Goal: Information Seeking & Learning: Learn about a topic

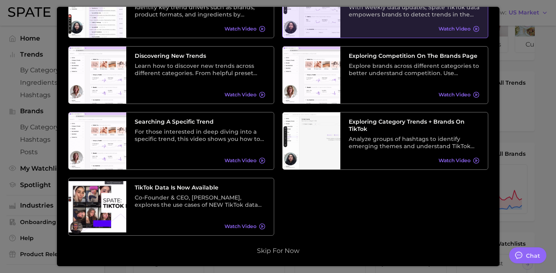
scroll to position [78, 0]
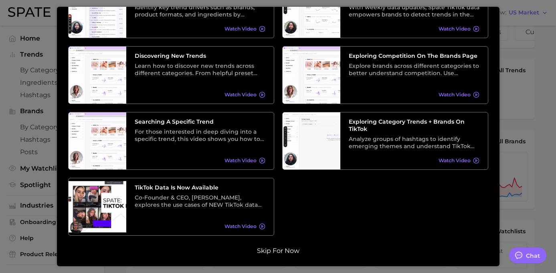
click at [286, 254] on button "Skip for now" at bounding box center [278, 251] width 47 height 8
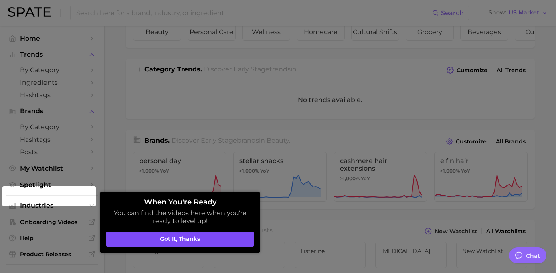
click at [189, 242] on button "Got it, thanks" at bounding box center [180, 238] width 148 height 15
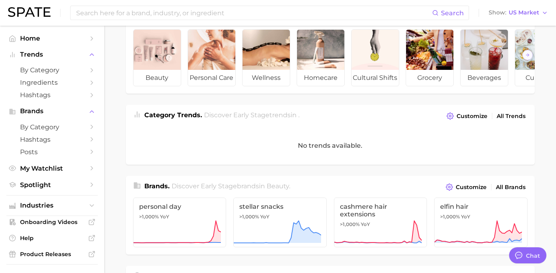
scroll to position [12, 0]
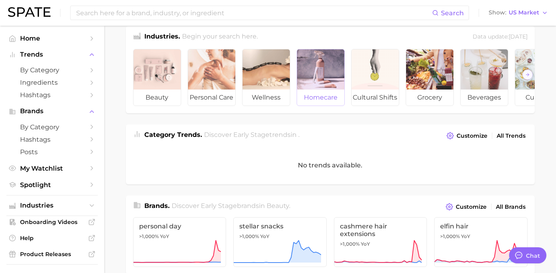
click at [329, 96] on span "homecare" at bounding box center [320, 97] width 47 height 16
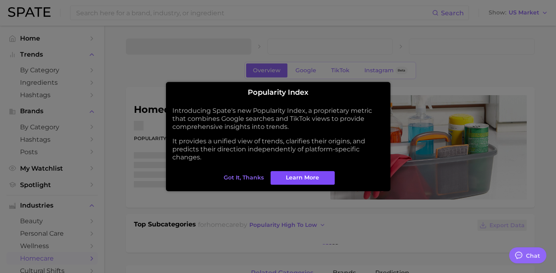
type textarea "x"
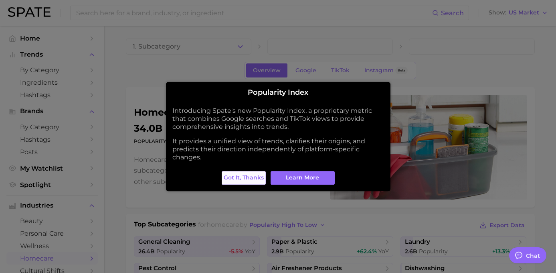
click at [255, 177] on span "Got it, thanks" at bounding box center [244, 177] width 40 height 7
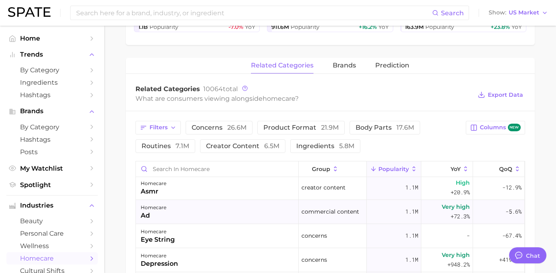
scroll to position [426, 0]
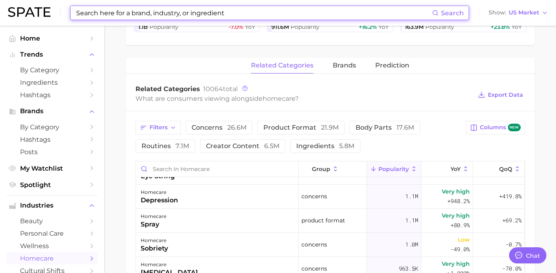
click at [215, 11] on input at bounding box center [253, 13] width 357 height 14
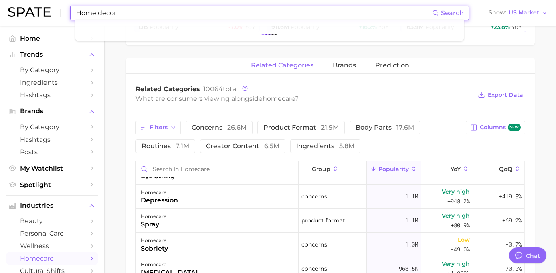
type input "Home decor"
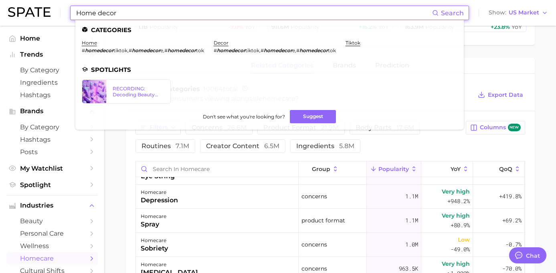
click at [449, 12] on span "Search" at bounding box center [452, 13] width 23 height 8
click at [530, 50] on main "1. Subcategory Overview Google TikTok Instagram Beta homecare Popularity 34.0b …" at bounding box center [330, 129] width 452 height 708
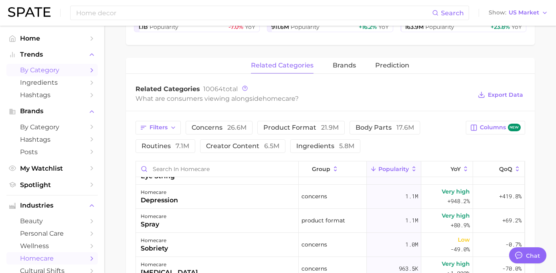
click at [53, 69] on span "by Category" at bounding box center [52, 70] width 64 height 8
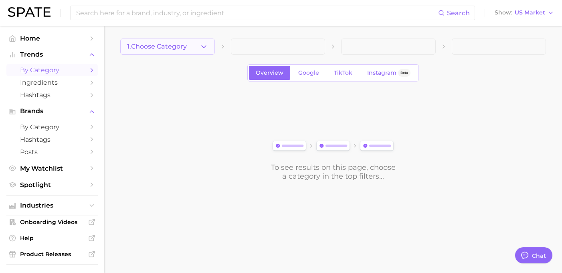
click at [208, 44] on button "1. Choose Category" at bounding box center [167, 46] width 95 height 16
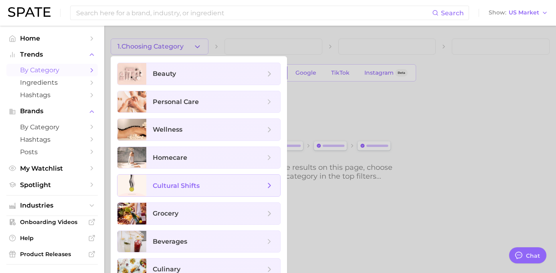
scroll to position [13, 0]
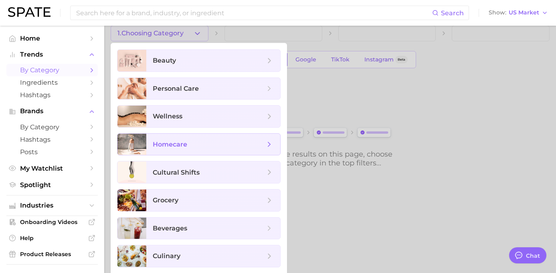
click at [212, 146] on span "homecare" at bounding box center [209, 144] width 112 height 9
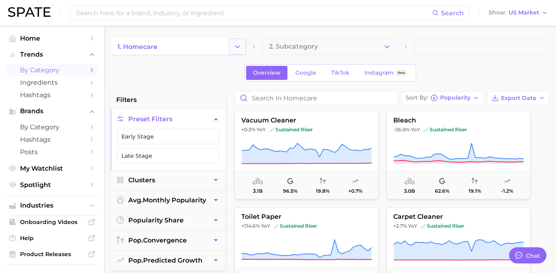
click at [242, 49] on icon "Change Category" at bounding box center [237, 46] width 8 height 8
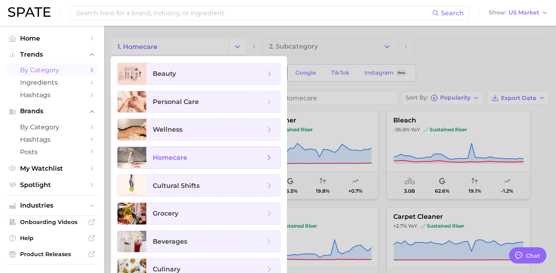
scroll to position [38, 0]
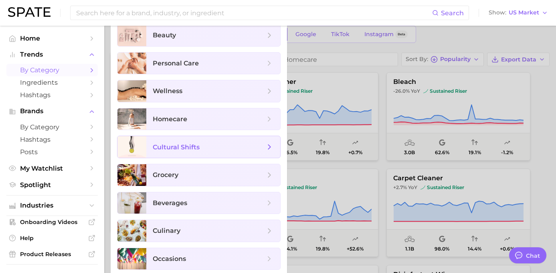
click at [217, 150] on span "cultural shifts" at bounding box center [209, 146] width 112 height 9
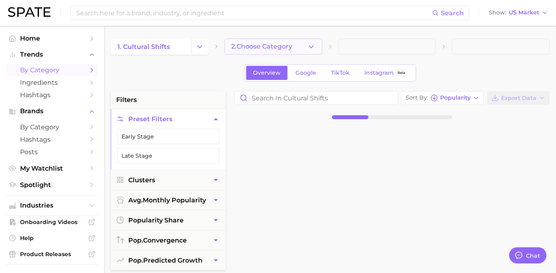
click at [309, 45] on polyline "button" at bounding box center [311, 46] width 4 height 2
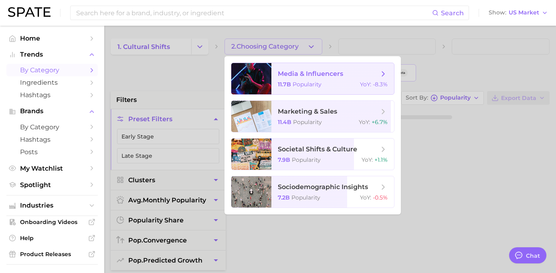
click at [330, 81] on div "11.7b Popularity YoY : -8.3%" at bounding box center [333, 84] width 110 height 7
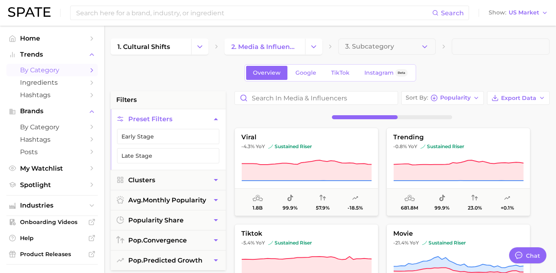
scroll to position [0, 0]
click at [340, 75] on span "TikTok" at bounding box center [340, 72] width 18 height 7
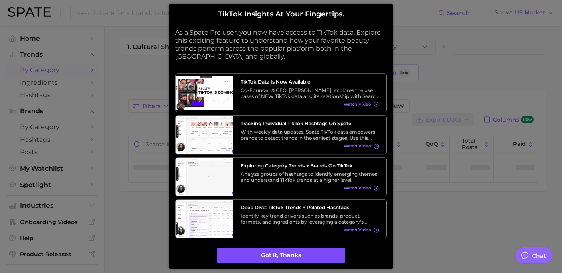
click at [301, 256] on button "Got it, thanks" at bounding box center [281, 254] width 128 height 15
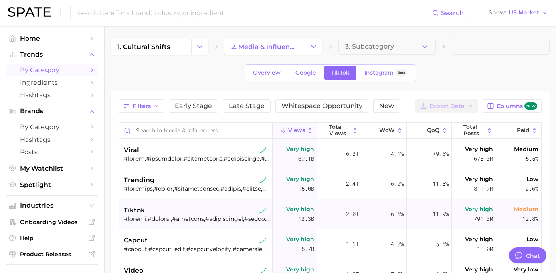
type textarea "x"
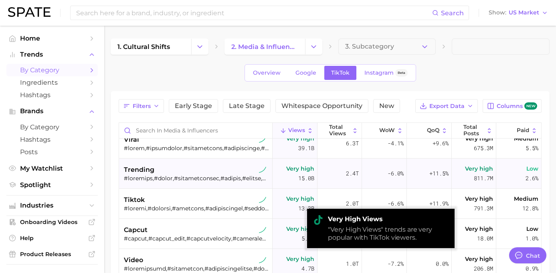
scroll to position [6, 0]
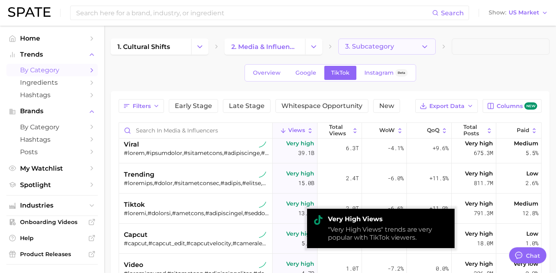
click at [386, 40] on button "3. Subcategory" at bounding box center [387, 46] width 98 height 16
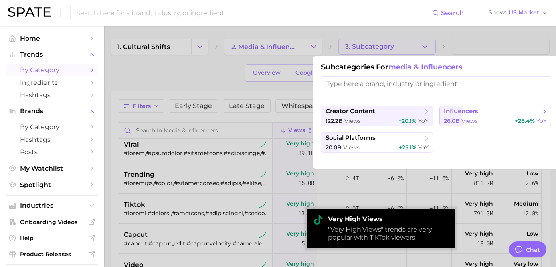
click at [459, 113] on span "influencers" at bounding box center [461, 111] width 34 height 8
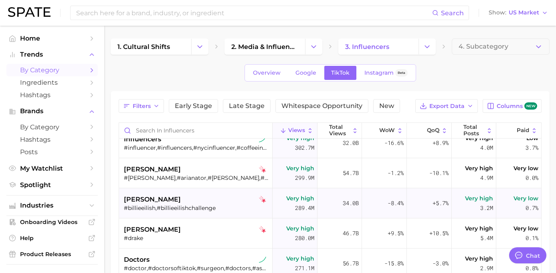
scroll to position [340, 0]
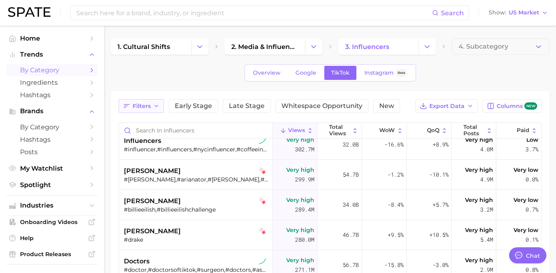
click at [160, 104] on icon "button" at bounding box center [156, 106] width 6 height 6
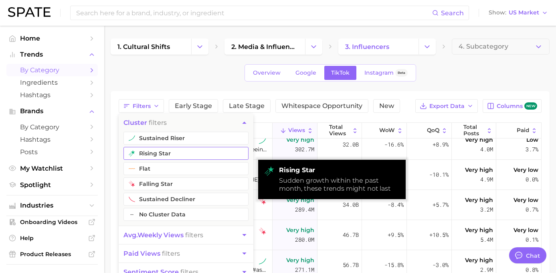
click at [179, 154] on button "rising star" at bounding box center [185, 153] width 125 height 13
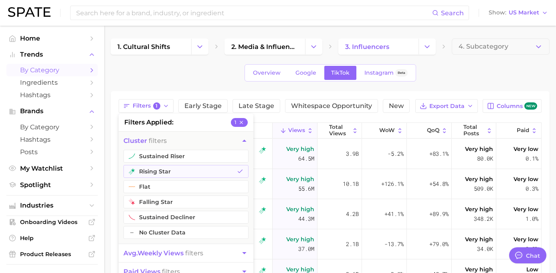
click at [273, 127] on div "Filters 1 filters applied 1 cluster filters sustained riser rising star flat fa…" at bounding box center [330, 247] width 423 height 296
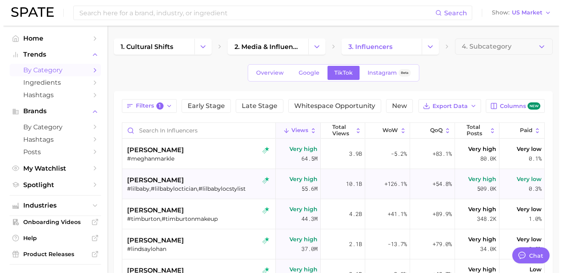
scroll to position [1, 0]
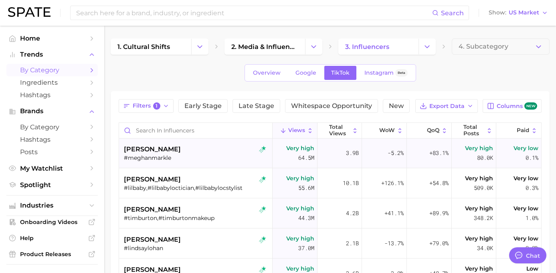
click at [179, 161] on div "#meghanmarkle" at bounding box center [197, 157] width 146 height 7
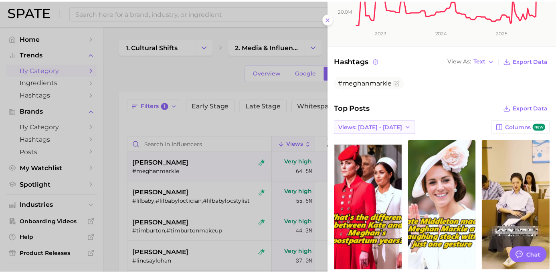
scroll to position [170, 0]
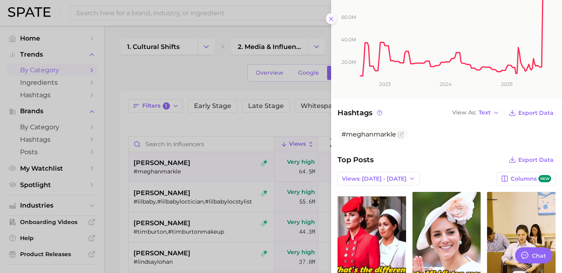
click at [330, 20] on line at bounding box center [331, 18] width 3 height 3
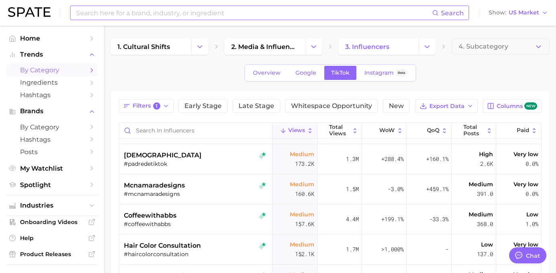
scroll to position [1440, 0]
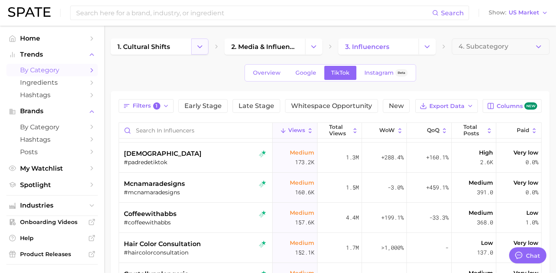
click at [202, 49] on icon "Change Category" at bounding box center [200, 46] width 8 height 8
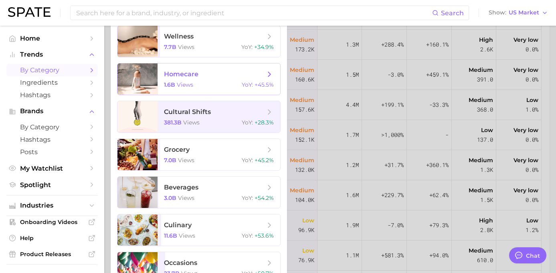
scroll to position [86, 0]
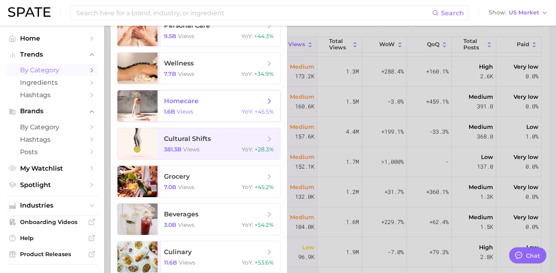
click at [198, 104] on span "homecare" at bounding box center [181, 101] width 34 height 8
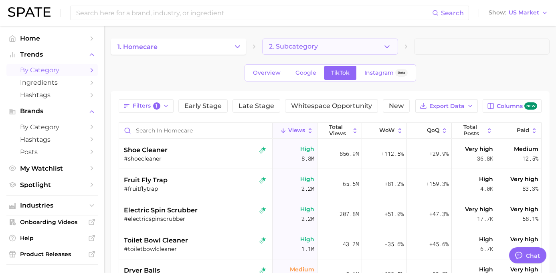
click at [385, 48] on icon "button" at bounding box center [387, 46] width 8 height 8
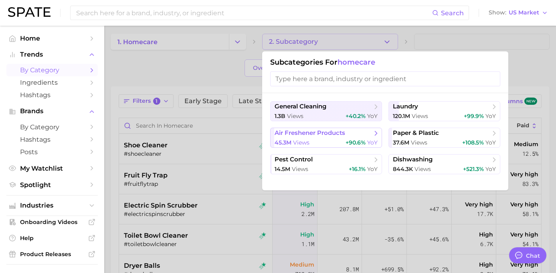
scroll to position [4, 0]
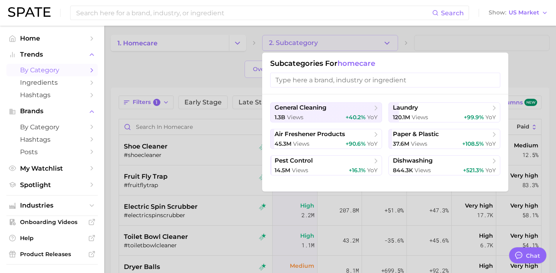
click at [395, 81] on input "search" at bounding box center [385, 80] width 230 height 15
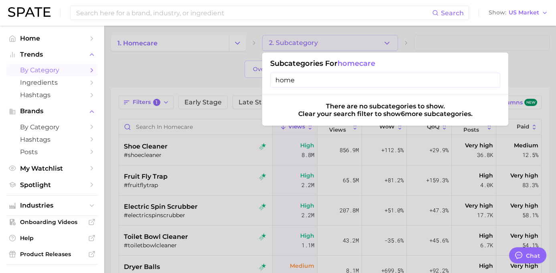
type input "home"
click at [494, 78] on input "home" at bounding box center [385, 80] width 230 height 15
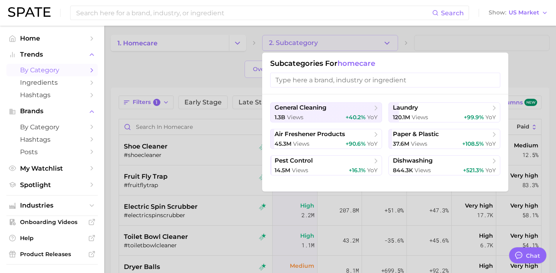
click at [435, 47] on div at bounding box center [278, 136] width 556 height 273
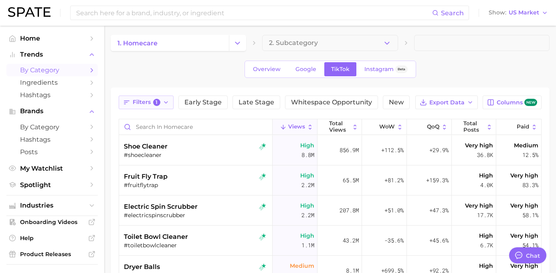
click at [155, 101] on span "Filters 1" at bounding box center [147, 102] width 28 height 7
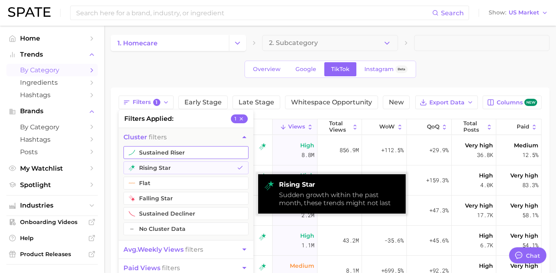
click at [178, 153] on button "sustained riser" at bounding box center [185, 152] width 125 height 13
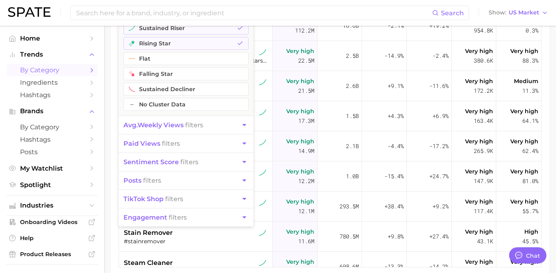
scroll to position [130, 0]
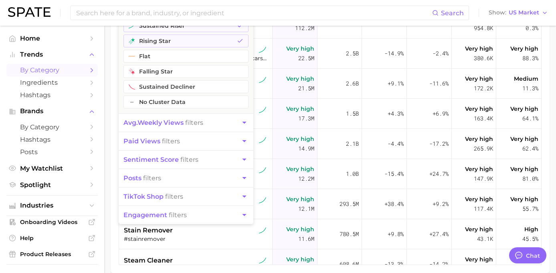
click at [180, 178] on button "posts filters" at bounding box center [186, 178] width 135 height 18
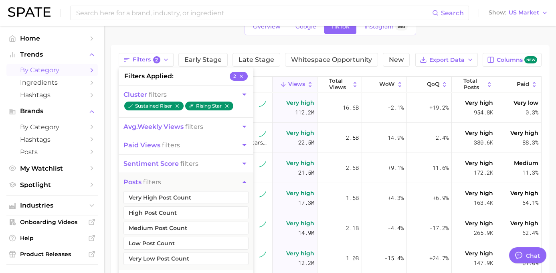
scroll to position [0, 0]
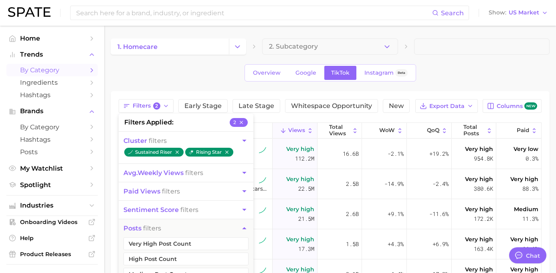
click at [249, 139] on icon "button" at bounding box center [244, 140] width 8 height 8
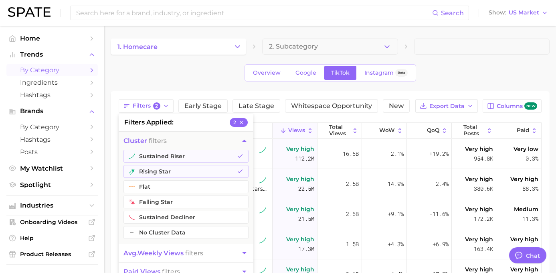
click at [275, 113] on div "Filters 2 filters applied 2 cluster filters sustained riser rising star flat fa…" at bounding box center [330, 106] width 423 height 14
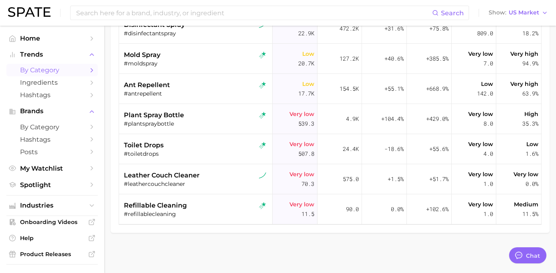
scroll to position [184, 0]
